Goal: Find specific page/section: Find specific page/section

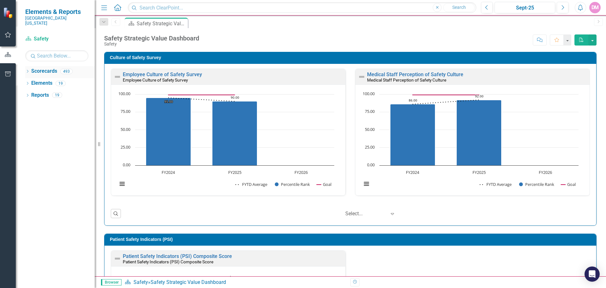
click at [29, 70] on icon "Dropdown" at bounding box center [27, 71] width 4 height 3
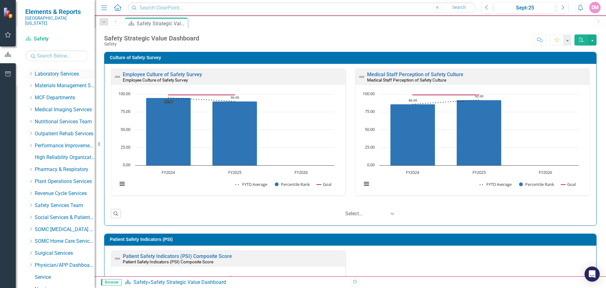
scroll to position [316, 0]
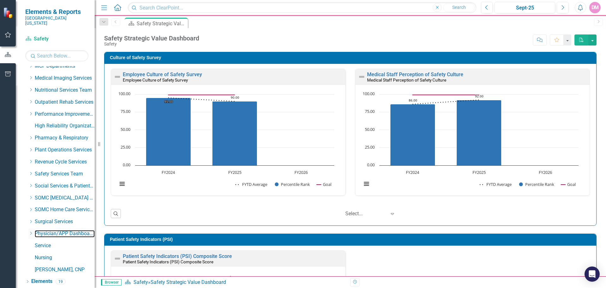
drag, startPoint x: 72, startPoint y: 231, endPoint x: 32, endPoint y: 227, distance: 39.9
click at [72, 231] on link "Physician/APP Dashboards" at bounding box center [65, 233] width 60 height 7
click at [32, 231] on icon "Dropdown" at bounding box center [30, 233] width 5 height 4
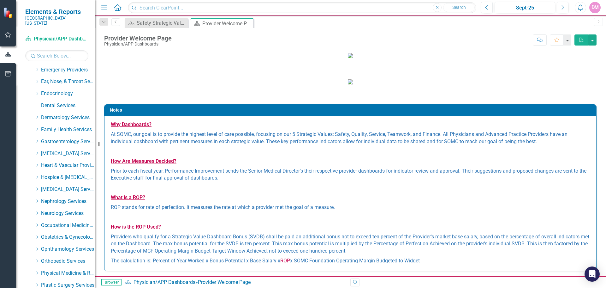
scroll to position [516, 0]
click at [39, 126] on div "Dropdown" at bounding box center [37, 128] width 5 height 5
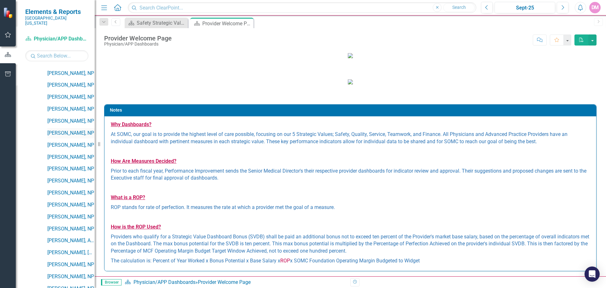
scroll to position [895, 0]
click at [70, 189] on link "[PERSON_NAME], NP" at bounding box center [70, 192] width 47 height 7
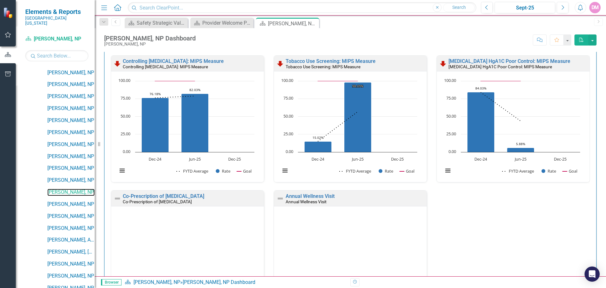
scroll to position [115, 0]
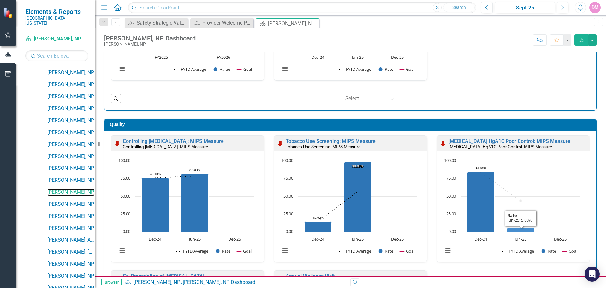
click at [508, 230] on icon "Jun-25, 5.88235294. Rate." at bounding box center [520, 229] width 27 height 4
click at [519, 229] on icon "Jun-25, 5.88235294. Rate." at bounding box center [520, 229] width 27 height 4
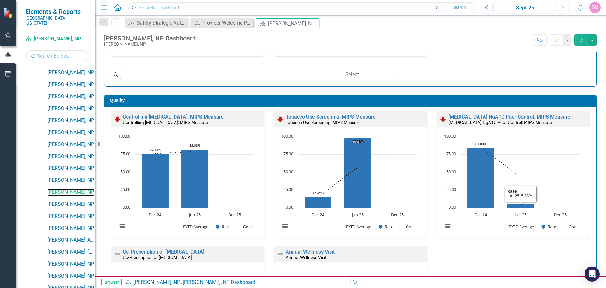
scroll to position [178, 0]
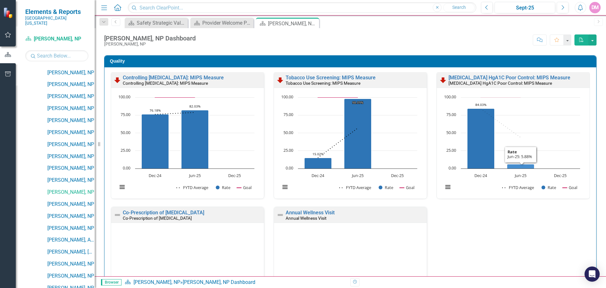
drag, startPoint x: 514, startPoint y: 165, endPoint x: 522, endPoint y: 165, distance: 7.9
click at [522, 165] on icon "Jun-25, 5.88235294. Rate." at bounding box center [520, 166] width 27 height 4
click at [513, 164] on icon "Jun-25, 5.88235294. Rate." at bounding box center [520, 166] width 27 height 4
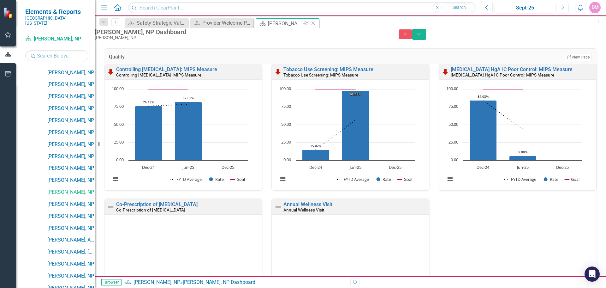
click at [299, 25] on div "[PERSON_NAME], NP Dashboard" at bounding box center [285, 24] width 34 height 8
click at [426, 34] on button "Save" at bounding box center [420, 34] width 14 height 11
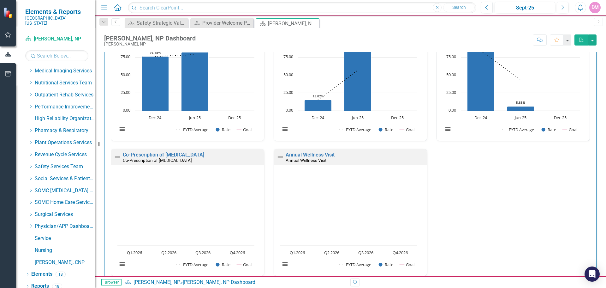
scroll to position [190, 0]
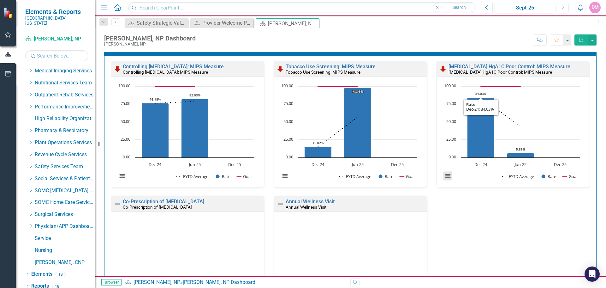
click at [445, 179] on button "View chart menu, Chart" at bounding box center [448, 176] width 9 height 9
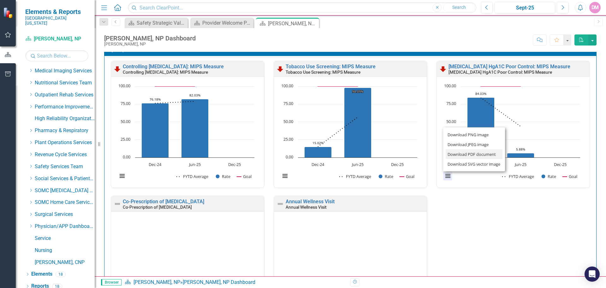
click at [462, 154] on li "Download PDF document" at bounding box center [474, 154] width 57 height 10
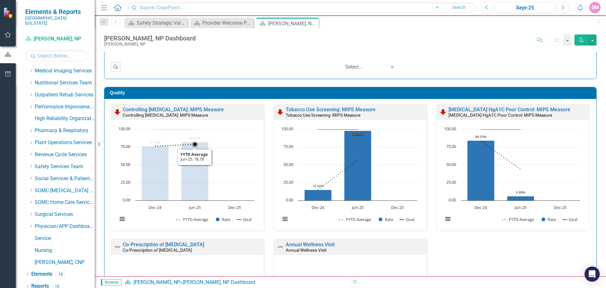
scroll to position [0, 0]
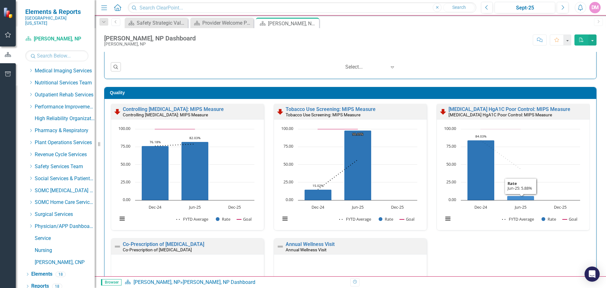
click at [510, 198] on icon "Jun-25, 5.88235294. Rate." at bounding box center [520, 198] width 27 height 4
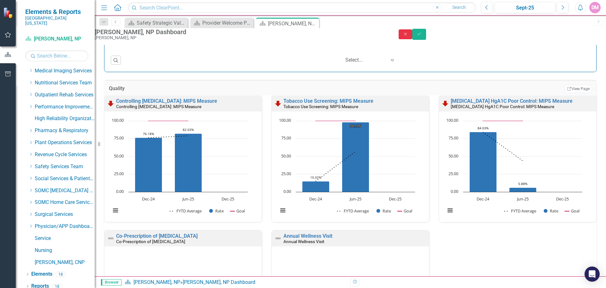
click at [409, 36] on icon "Close" at bounding box center [406, 34] width 6 height 4
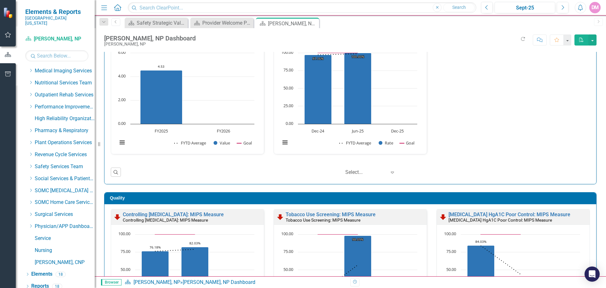
scroll to position [0, 0]
